Goal: Task Accomplishment & Management: Use online tool/utility

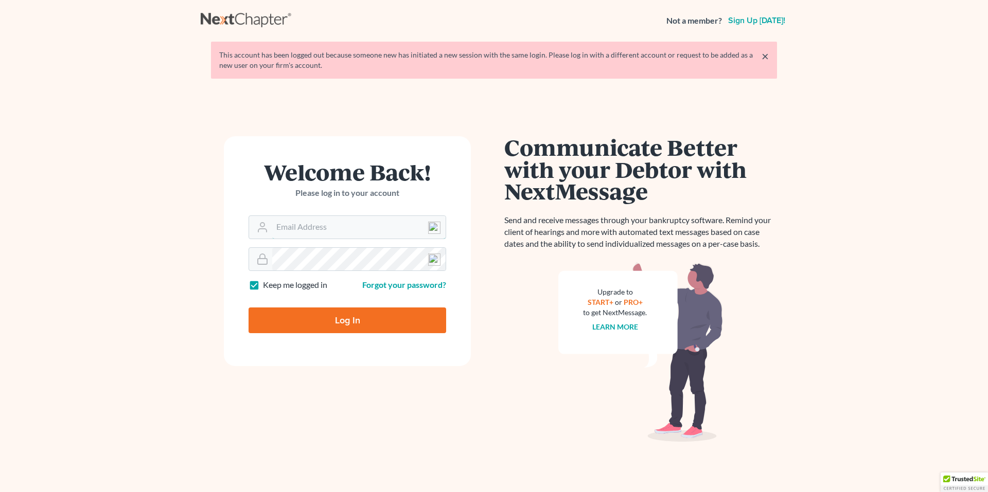
type input "[EMAIL_ADDRESS][DOMAIN_NAME]"
click at [304, 321] on input "Log In" at bounding box center [347, 321] width 198 height 26
type input "Thinking..."
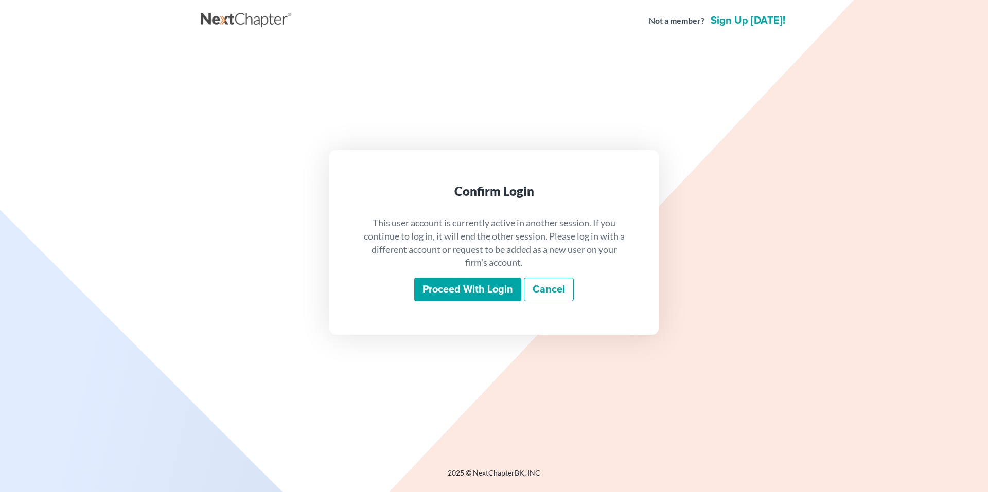
click at [488, 293] on input "Proceed with login" at bounding box center [467, 290] width 107 height 24
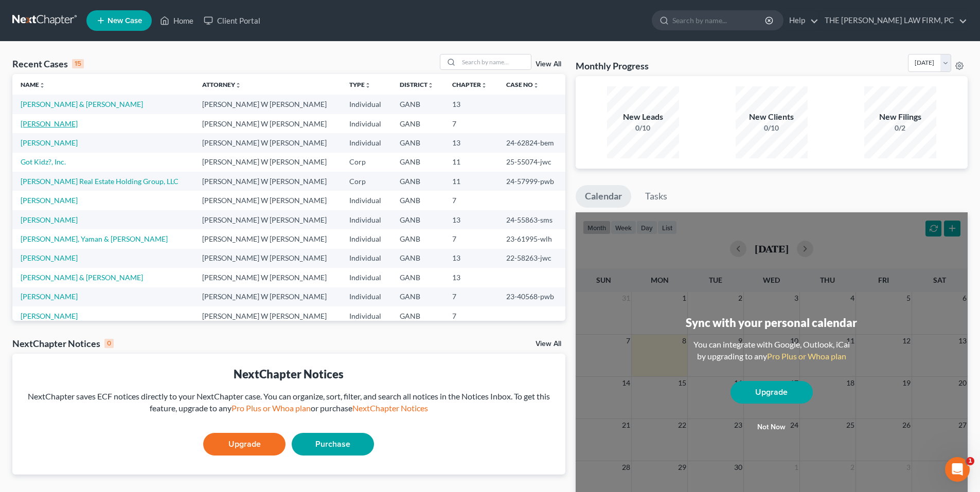
click at [52, 124] on link "Hicks, Urana" at bounding box center [49, 123] width 57 height 9
select select "4"
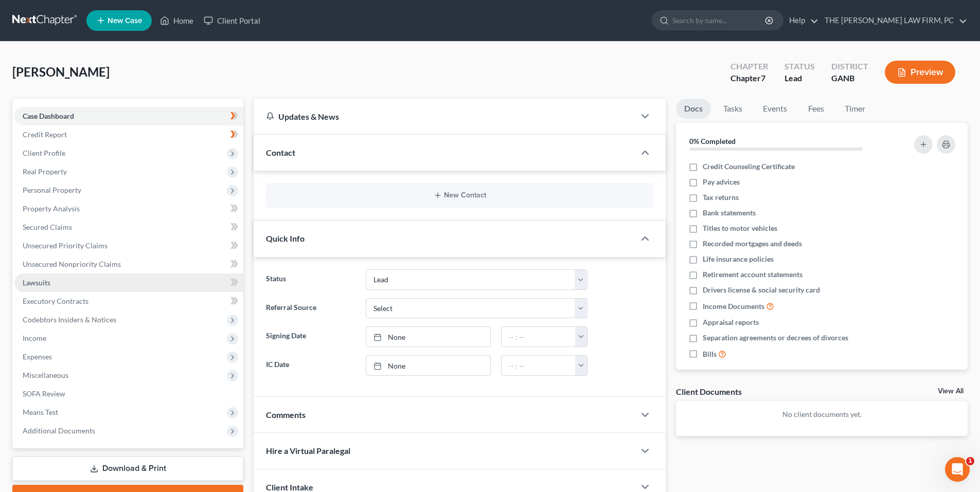
click at [47, 281] on span "Lawsuits" at bounding box center [37, 282] width 28 height 9
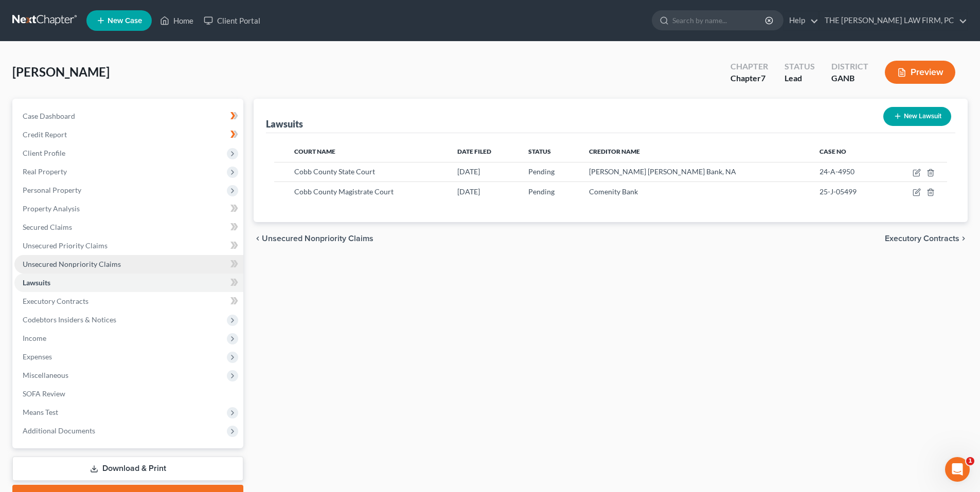
click at [102, 264] on span "Unsecured Nonpriority Claims" at bounding box center [72, 264] width 98 height 9
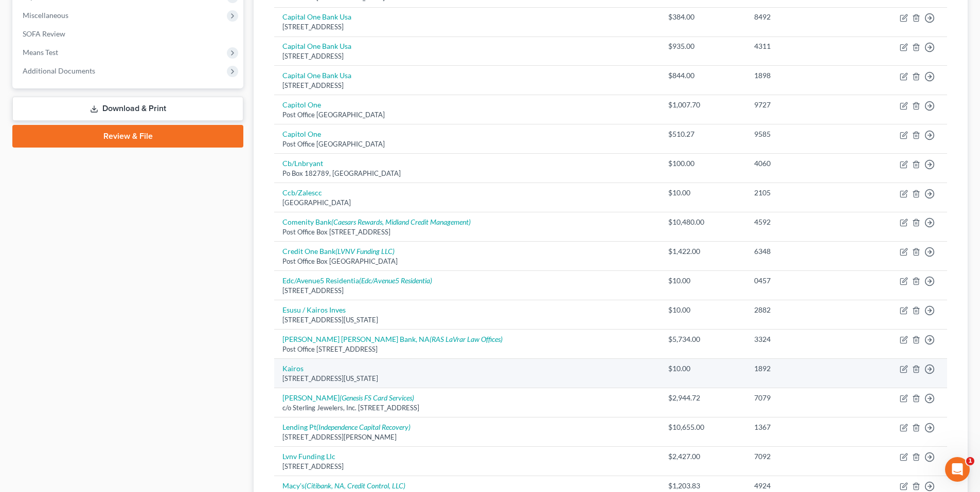
scroll to position [412, 0]
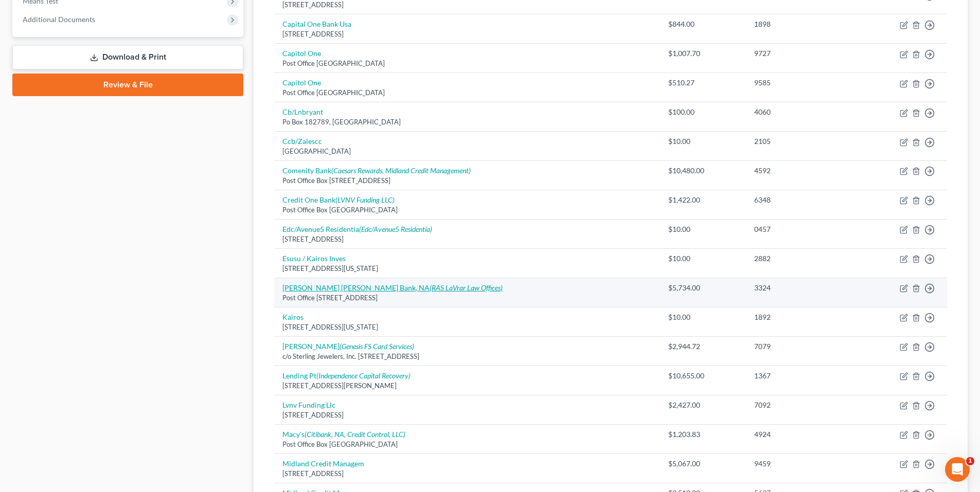
click at [430, 291] on icon "(RAS LaVrar Law Offices)" at bounding box center [466, 287] width 73 height 9
select select "7"
select select "0"
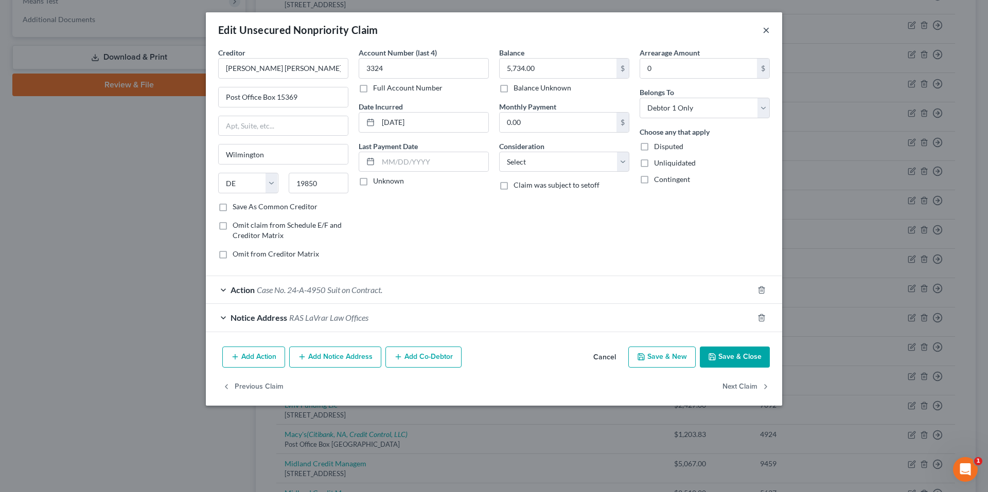
click at [769, 28] on button "×" at bounding box center [765, 30] width 7 height 12
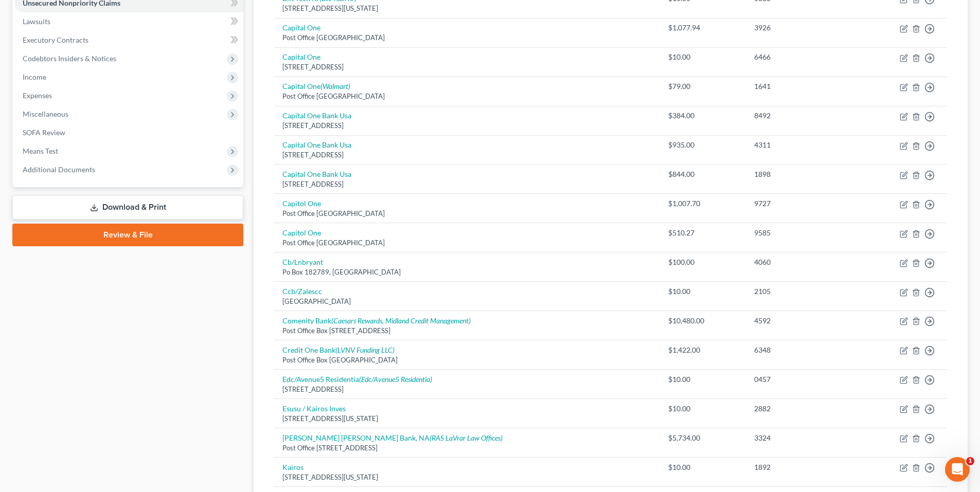
scroll to position [257, 0]
